Goal: Ask a question

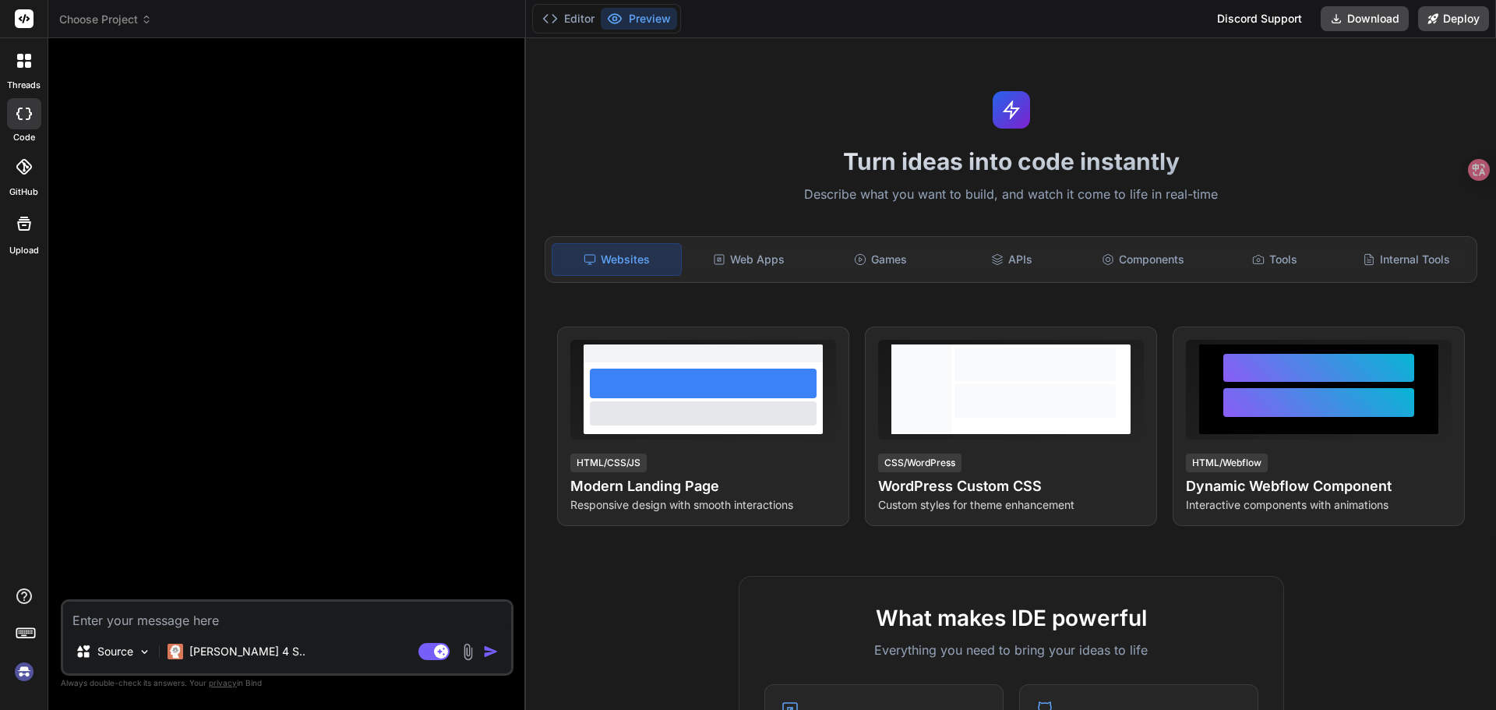
click at [26, 671] on img at bounding box center [24, 672] width 26 height 26
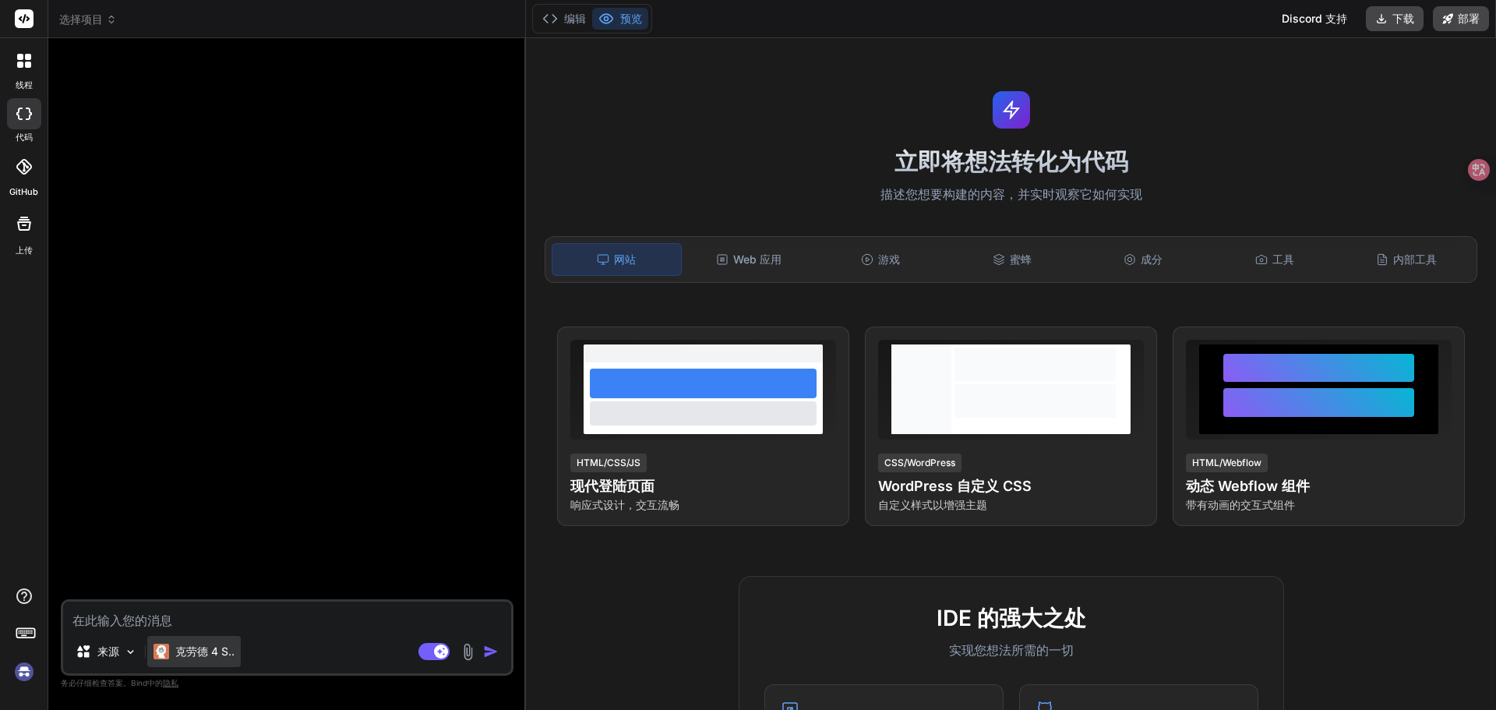
click at [214, 645] on font "克劳德 4 S.." at bounding box center [204, 650] width 59 height 13
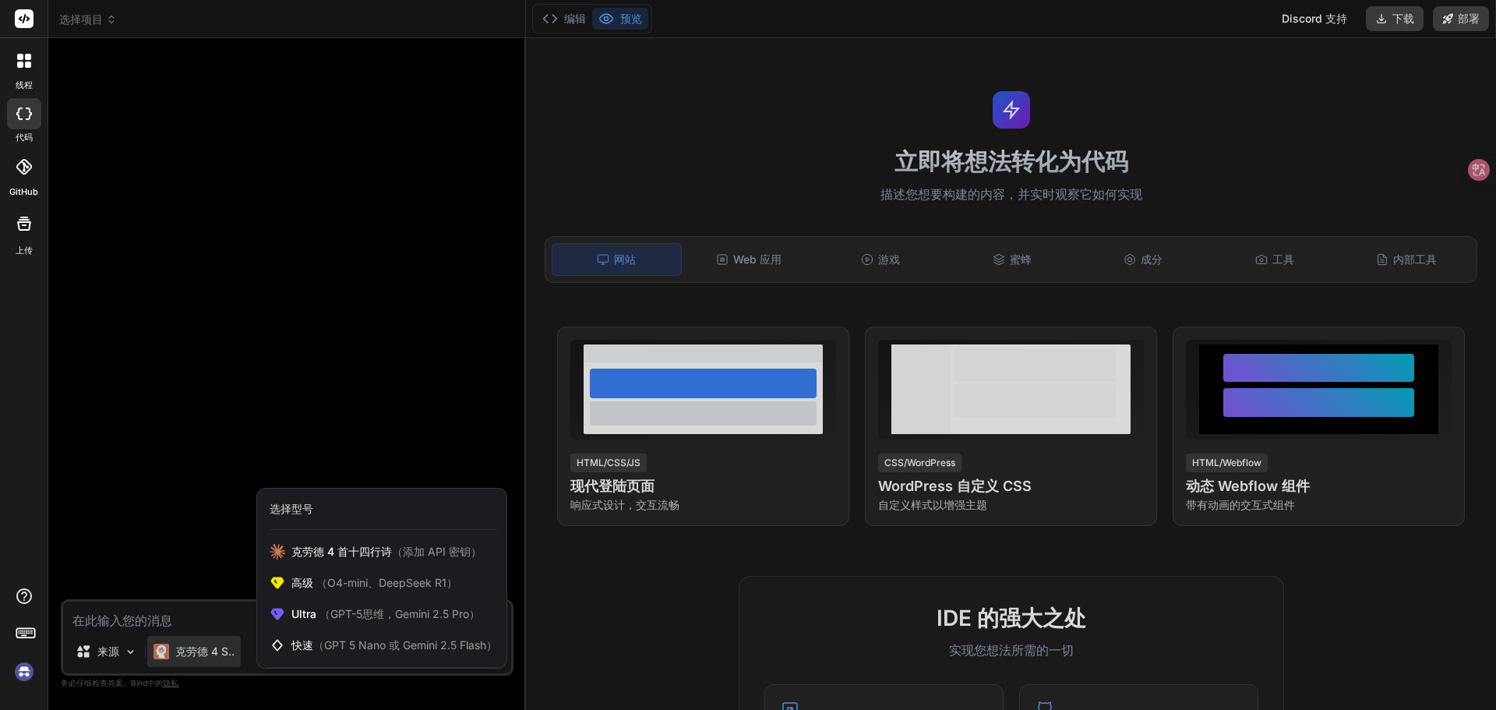
click at [188, 617] on div at bounding box center [748, 355] width 1496 height 710
type textarea "x"
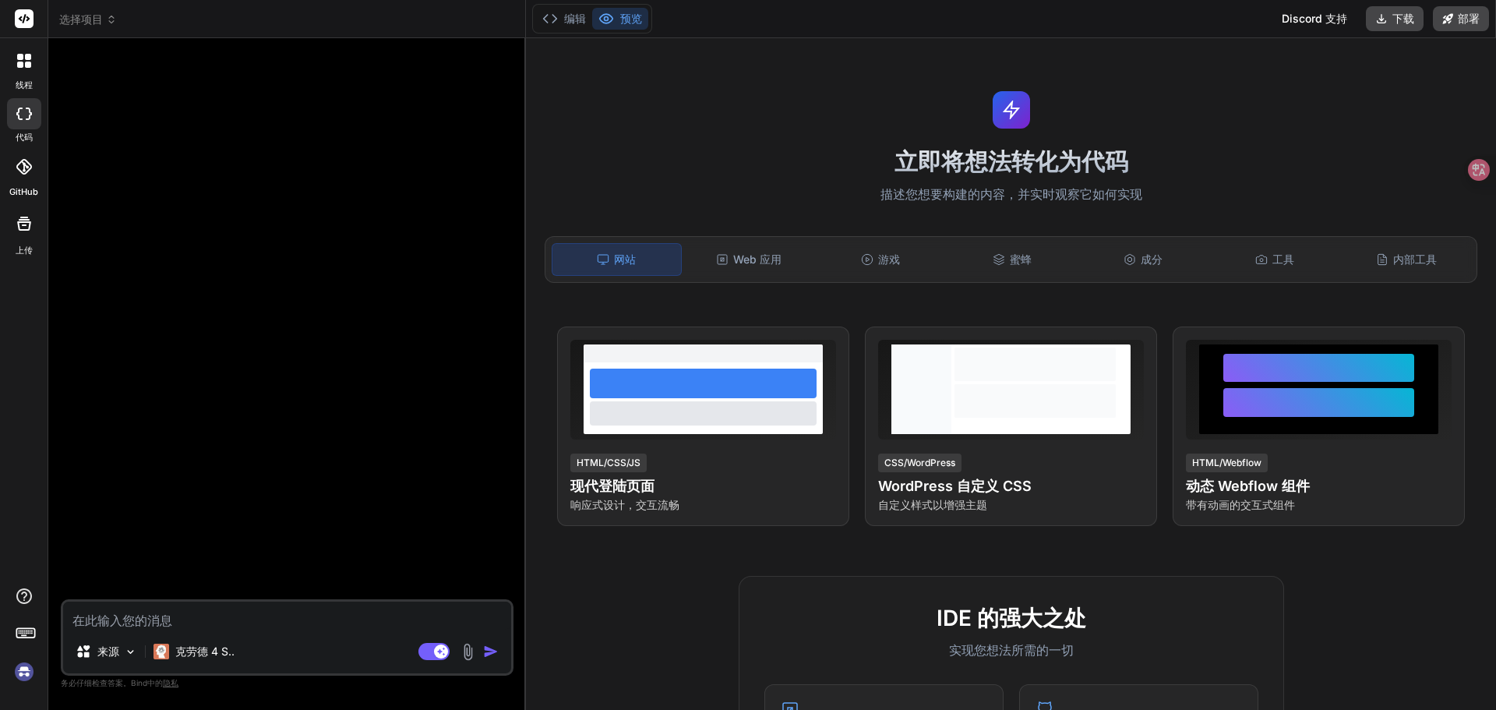
click at [188, 617] on textarea at bounding box center [287, 616] width 448 height 28
type textarea "x"
type textarea "你是"
type textarea "x"
type textarea "你是"
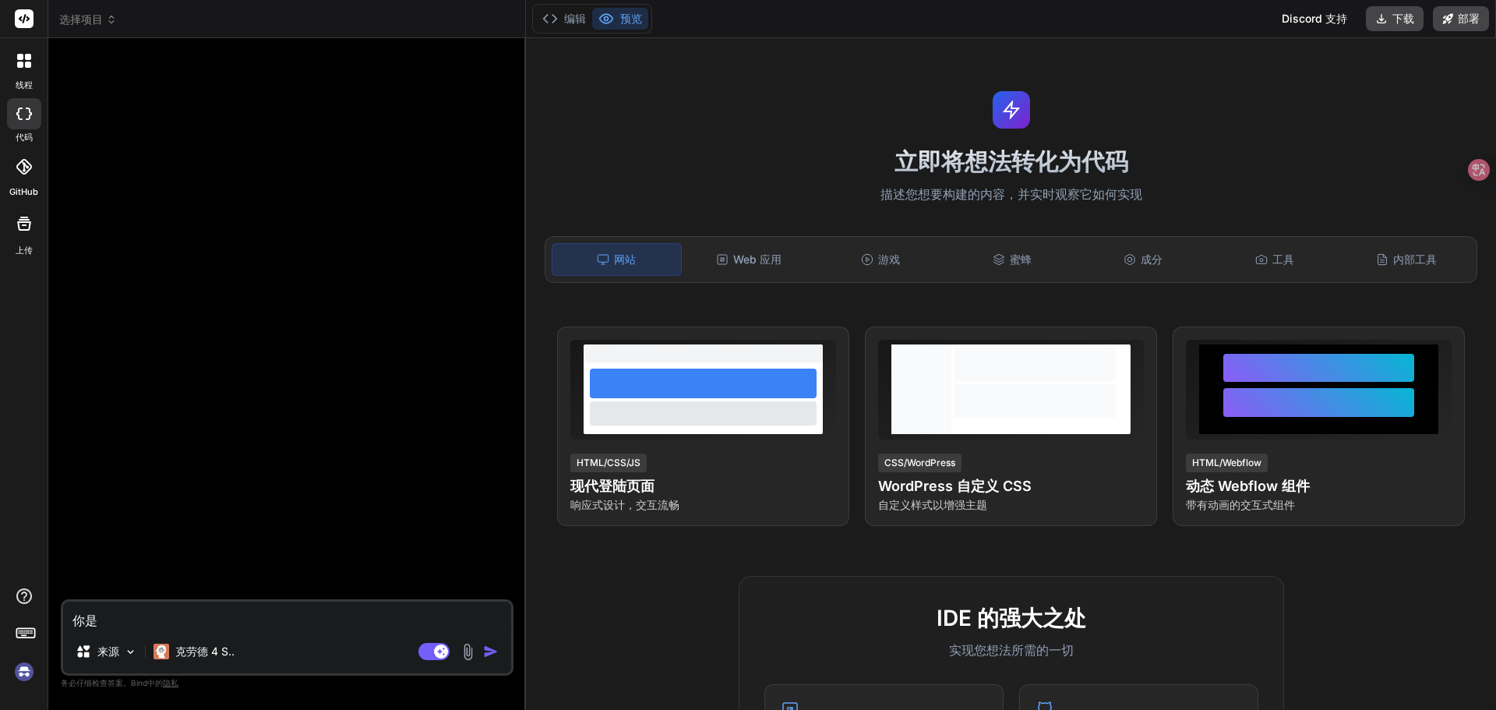
type textarea "x"
type textarea "你是谁"
type textarea "x"
type textarea "你是谁"
click at [488, 653] on img "button" at bounding box center [491, 652] width 16 height 16
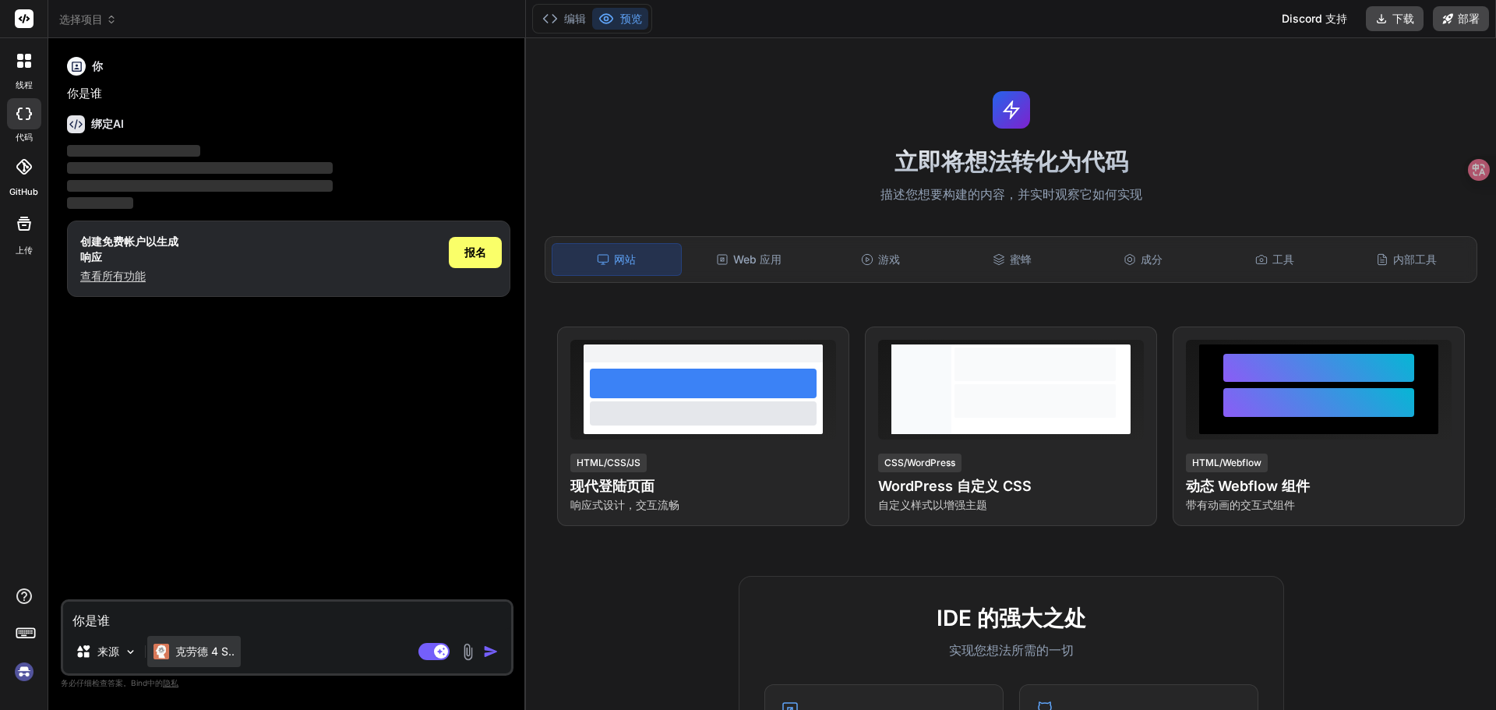
click at [204, 652] on font "克劳德 4 S.." at bounding box center [204, 650] width 59 height 13
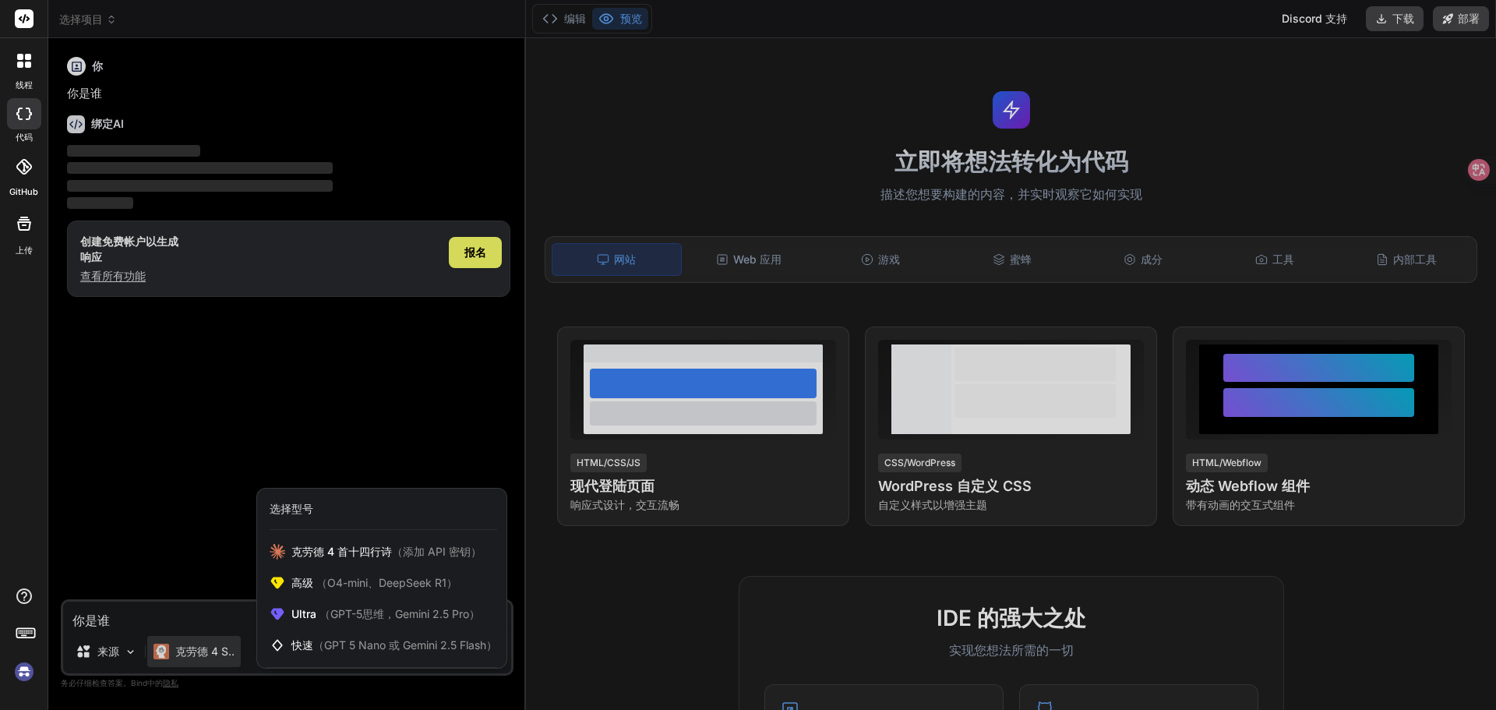
click at [115, 653] on div at bounding box center [748, 355] width 1496 height 710
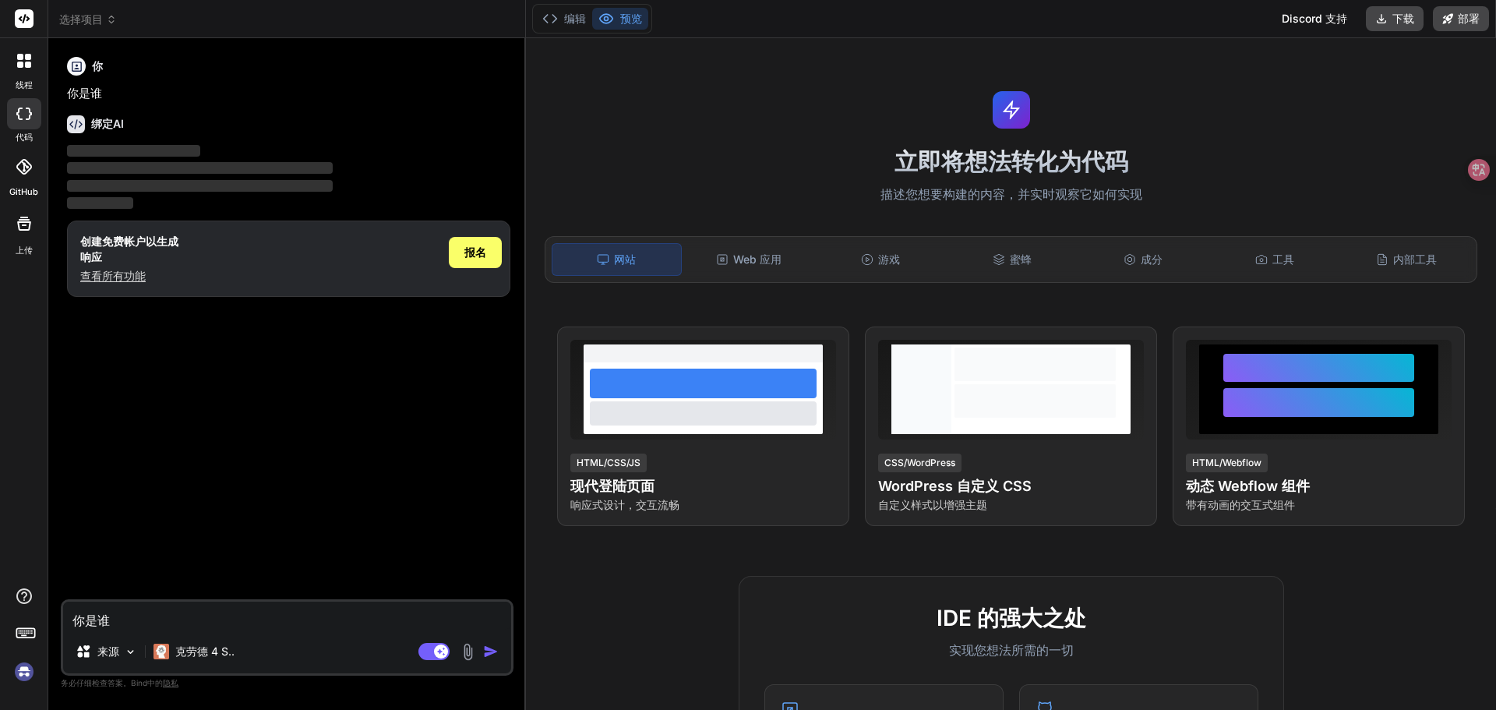
click at [115, 653] on font "来源" at bounding box center [108, 650] width 22 height 13
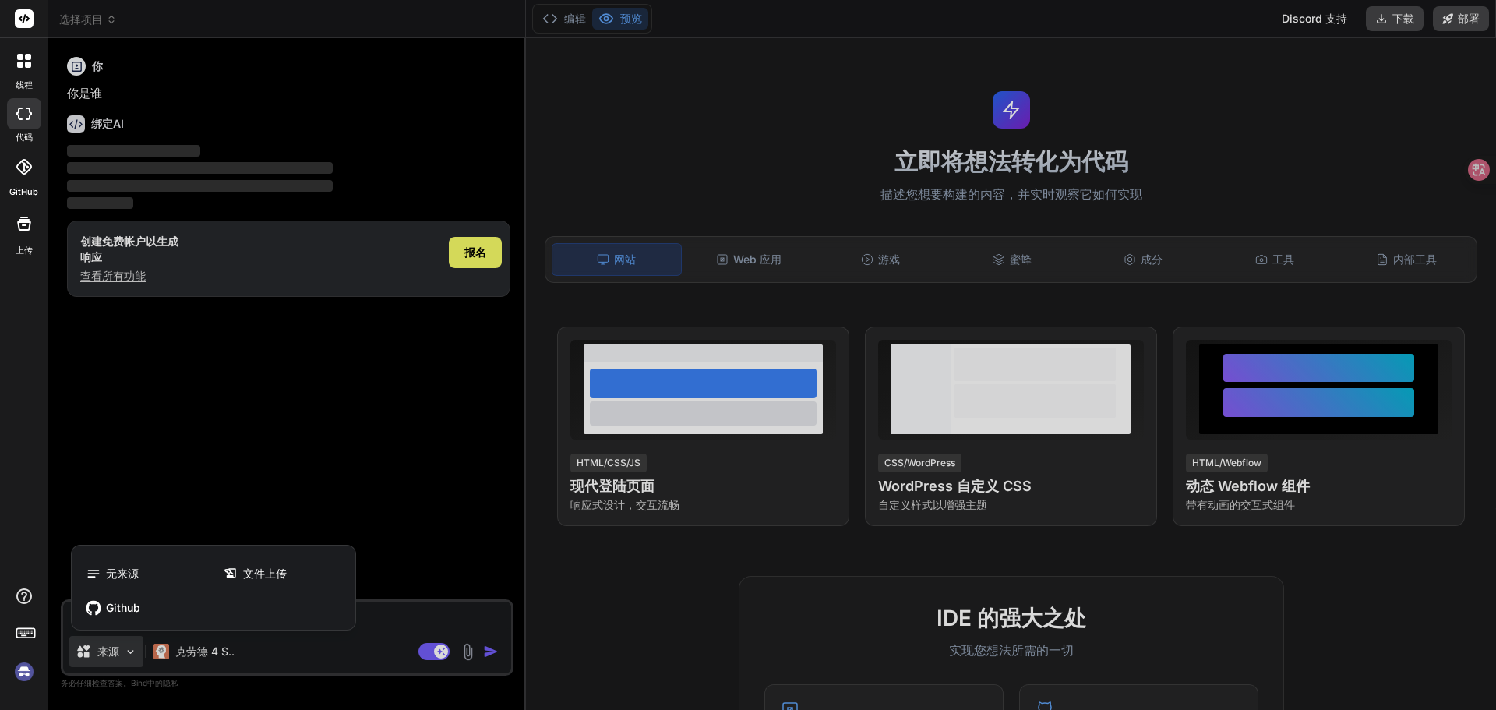
click at [171, 652] on div at bounding box center [748, 355] width 1496 height 710
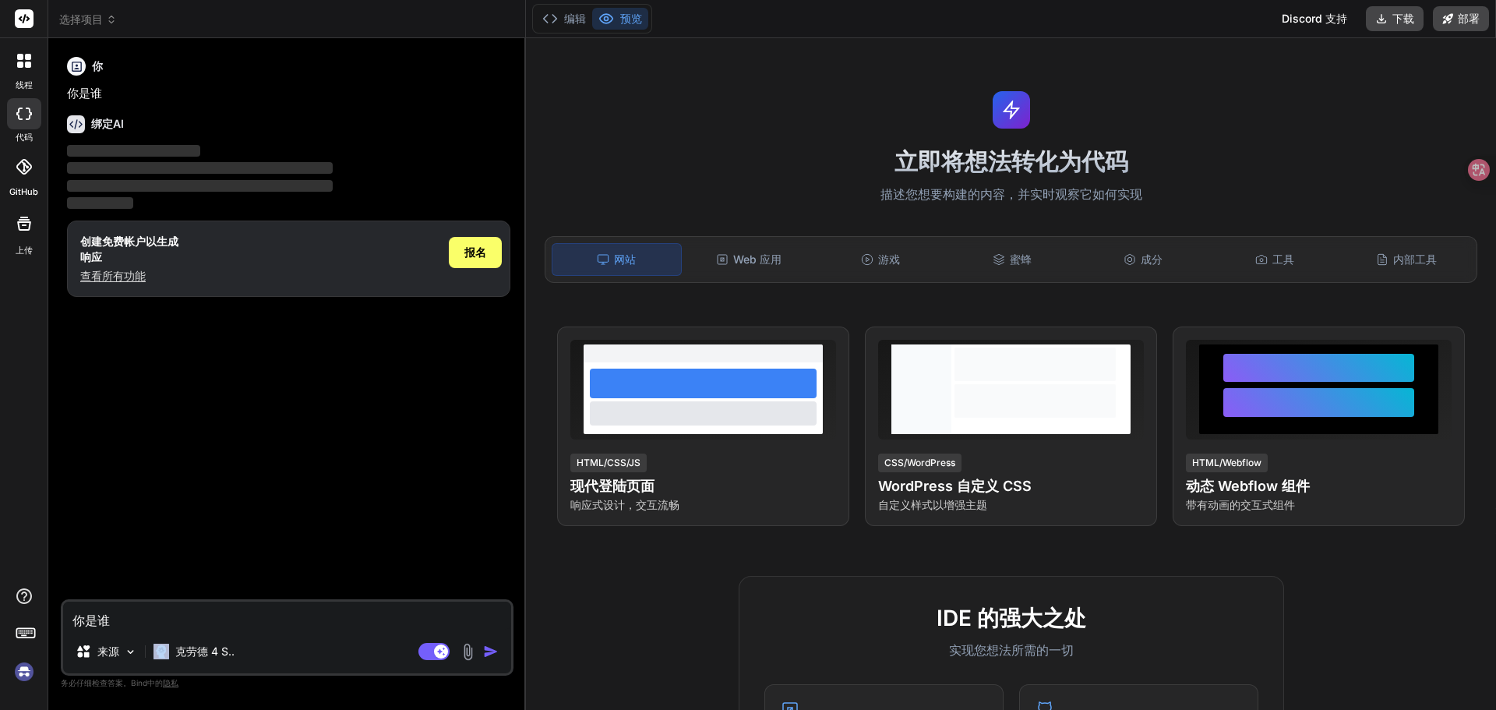
click at [171, 652] on div "克劳德 4 S.." at bounding box center [194, 652] width 81 height 16
type textarea "x"
